Goal: Book appointment/travel/reservation

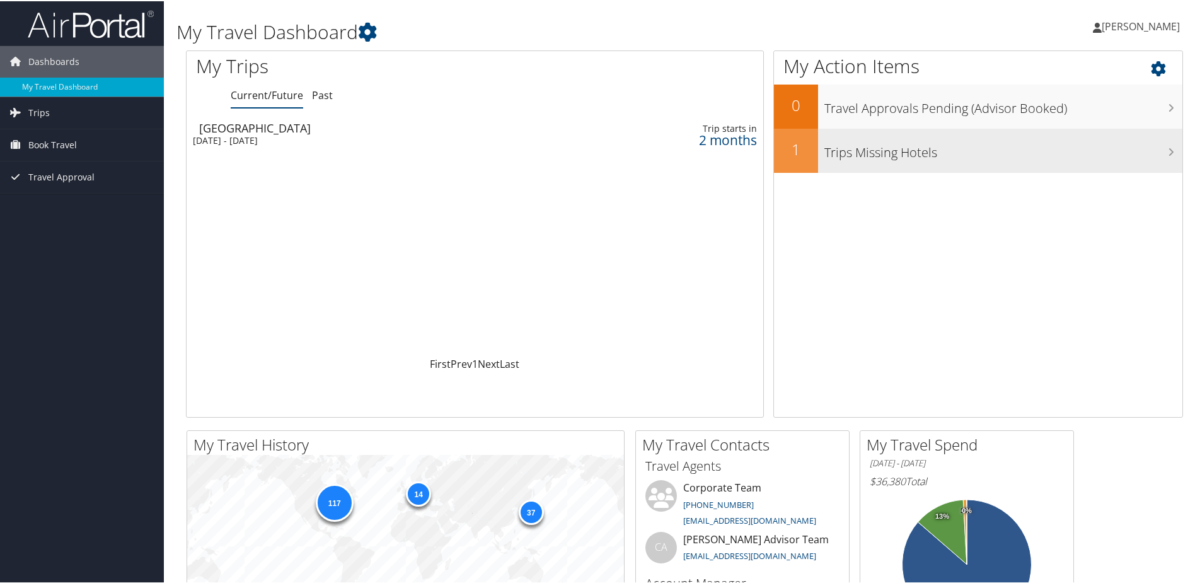
click at [928, 165] on div "Trips Missing Hotels" at bounding box center [1000, 149] width 364 height 44
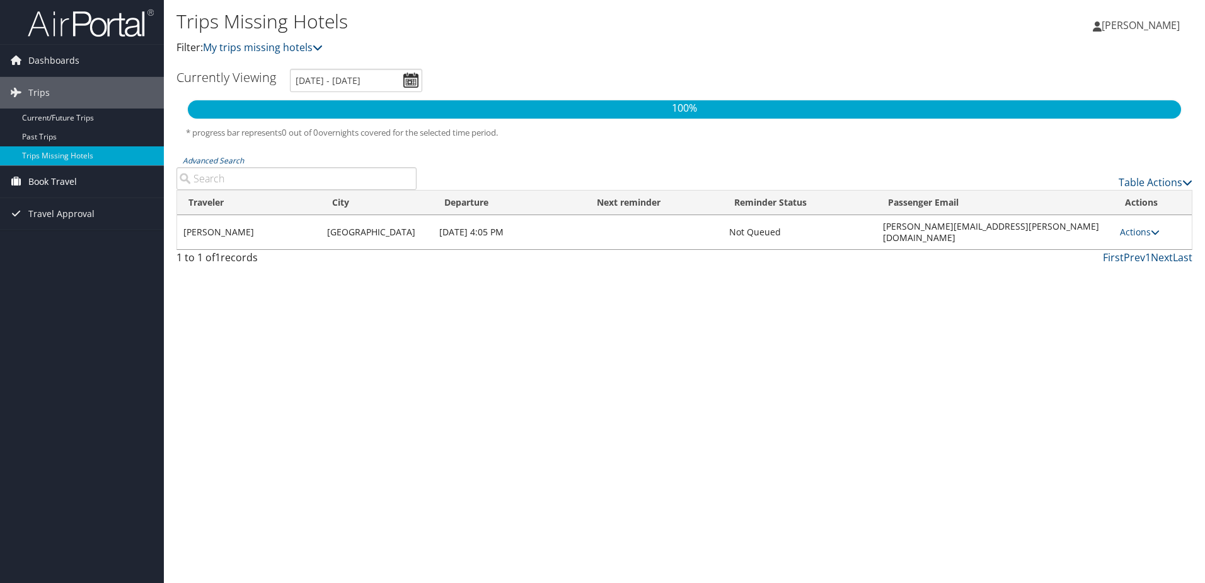
click at [75, 178] on span "Book Travel" at bounding box center [52, 182] width 49 height 32
click at [74, 243] on link "Book/Manage Online Trips" at bounding box center [82, 244] width 164 height 19
